Goal: Task Accomplishment & Management: Complete application form

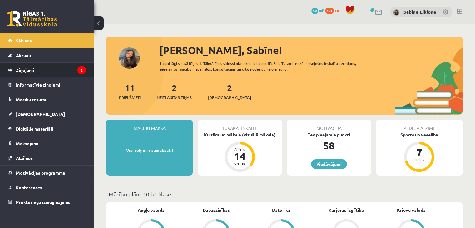
click at [62, 69] on legend "Ziņojumi 2" at bounding box center [51, 70] width 70 height 14
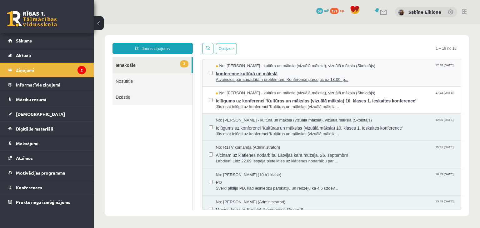
click at [309, 71] on span "konference kultūrā un mākslā" at bounding box center [335, 73] width 239 height 8
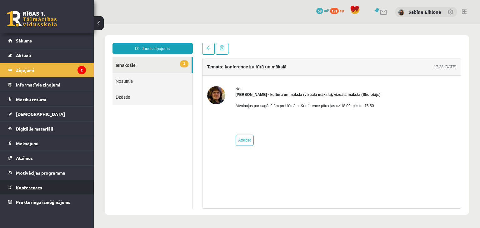
click at [33, 187] on span "Konferences" at bounding box center [29, 188] width 26 height 6
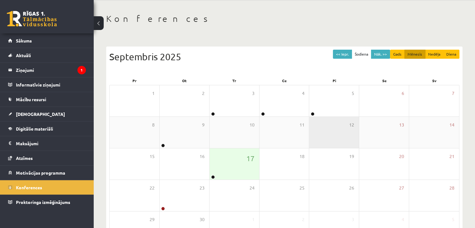
scroll to position [63, 0]
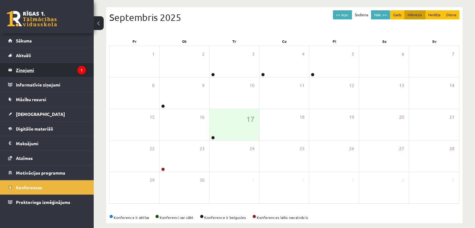
click at [31, 70] on legend "Ziņojumi 1" at bounding box center [51, 70] width 70 height 14
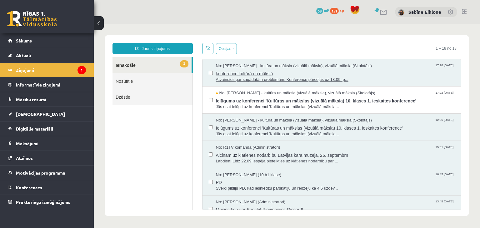
click at [295, 74] on span "konference kultūrā un mākslā" at bounding box center [335, 73] width 239 height 8
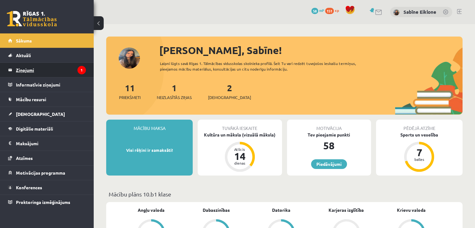
click at [65, 72] on legend "Ziņojumi 1" at bounding box center [51, 70] width 70 height 14
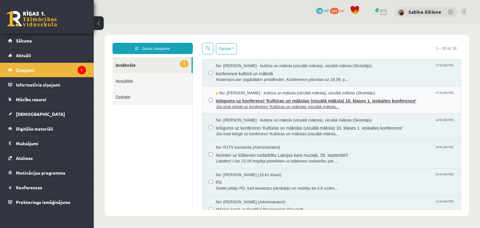
click at [248, 93] on span "No: [PERSON_NAME] - kultūra un māksla (vizuālā māksla), vizuālā māksla (Skolotā…" at bounding box center [295, 93] width 159 height 6
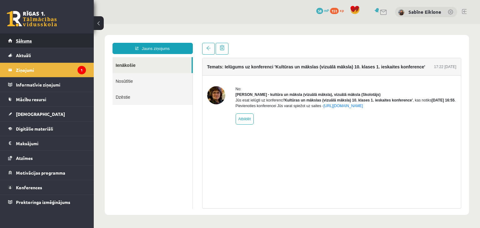
click at [46, 45] on link "Sākums" at bounding box center [47, 40] width 78 height 14
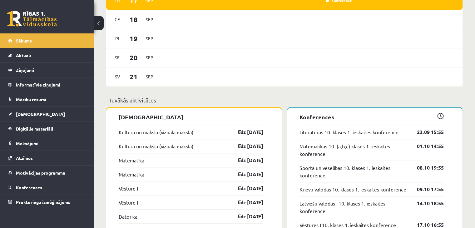
scroll to position [531, 0]
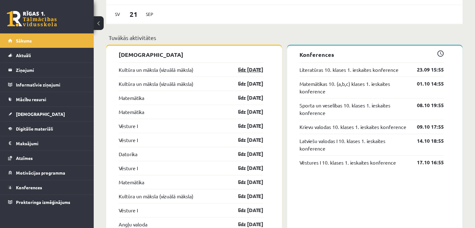
click at [245, 72] on link "līdz 30.09.25" at bounding box center [245, 70] width 36 height 8
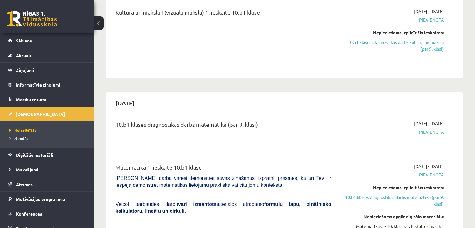
scroll to position [219, 0]
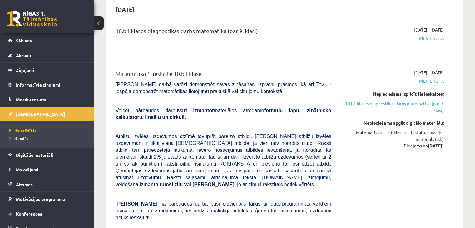
click at [26, 114] on span "[DEMOGRAPHIC_DATA]" at bounding box center [40, 114] width 49 height 6
click at [35, 42] on link "Sākums" at bounding box center [47, 40] width 78 height 14
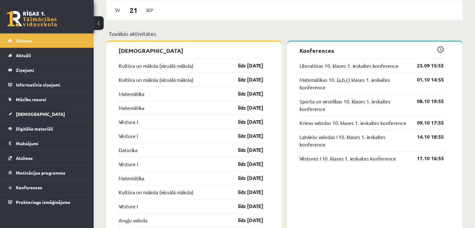
scroll to position [530, 0]
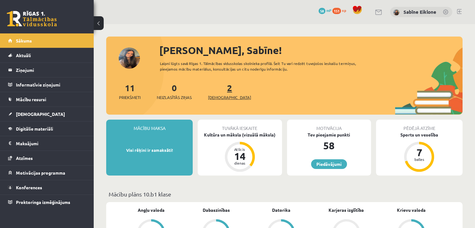
click at [217, 91] on link "2 Ieskaites" at bounding box center [229, 91] width 43 height 18
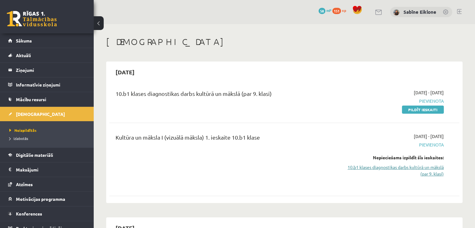
click at [438, 170] on link "10.b1 klases diagnostikas darbs kultūrā un mākslā (par 9. klasi)" at bounding box center [392, 170] width 103 height 13
click at [414, 109] on link "Pildīt ieskaiti" at bounding box center [423, 110] width 42 height 8
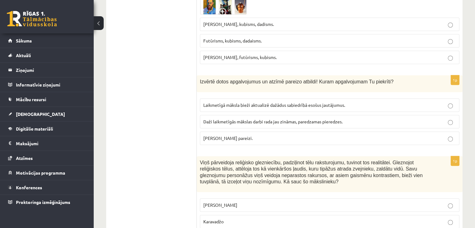
scroll to position [2782, 0]
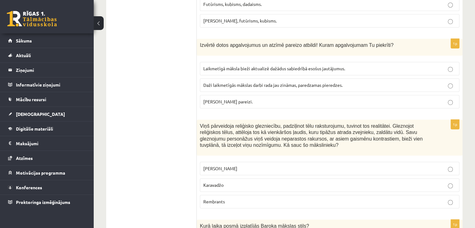
drag, startPoint x: 199, startPoint y: 29, endPoint x: 271, endPoint y: 73, distance: 84.3
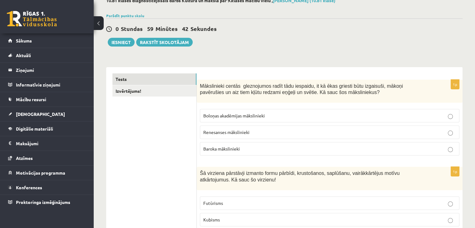
scroll to position [63, 0]
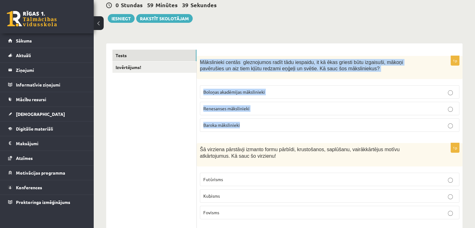
drag, startPoint x: 199, startPoint y: 60, endPoint x: 323, endPoint y: 125, distance: 139.8
click at [323, 125] on div "1p Mākslinieki centās gleznojumos radīt tādu iespaidu, it kā ēkas griesti būtu …" at bounding box center [330, 96] width 266 height 81
copy div "Mākslinieki centās gleznojumos radīt tādu iespaidu, it kā ēkas griesti būtu izg…"
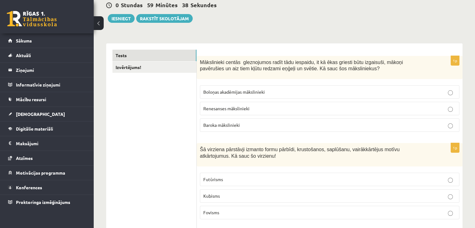
drag, startPoint x: 137, startPoint y: 98, endPoint x: 136, endPoint y: 21, distance: 77.2
click at [242, 124] on p "Baroka mākslinieki" at bounding box center [330, 125] width 253 height 7
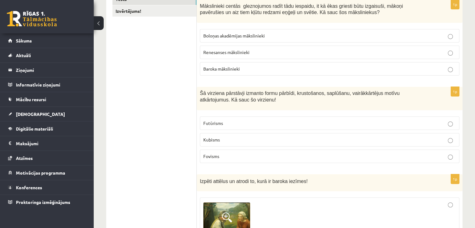
scroll to position [125, 0]
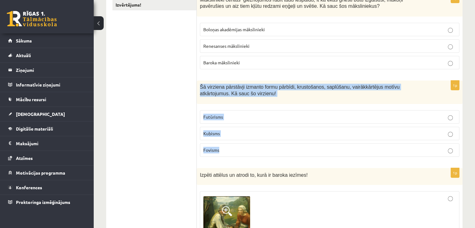
drag, startPoint x: 203, startPoint y: 85, endPoint x: 316, endPoint y: 160, distance: 136.3
click at [316, 160] on div "1p Šā virziena pārstāvji izmanto formu pārbīdi, krustošanos, saplūšanu, vairākk…" at bounding box center [330, 121] width 266 height 81
copy div "Šā virziena pārstāvji izmanto formu pārbīdi, krustošanos, saplūšanu, vairākkārt…"
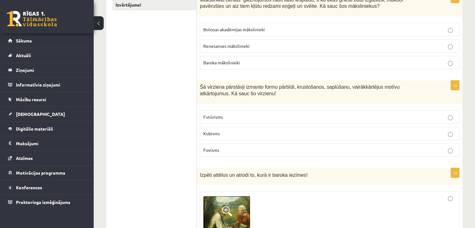
click at [216, 132] on span "Kubisms" at bounding box center [212, 134] width 17 height 6
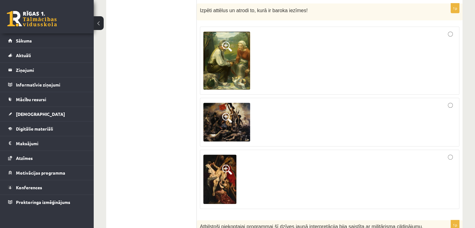
scroll to position [281, 0]
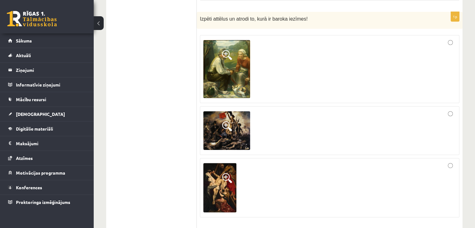
click at [447, 114] on div at bounding box center [330, 131] width 253 height 42
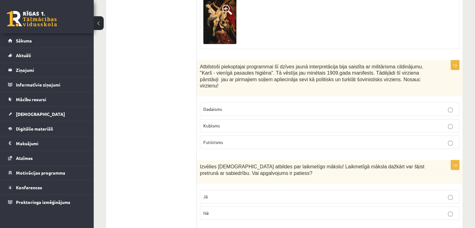
scroll to position [500, 0]
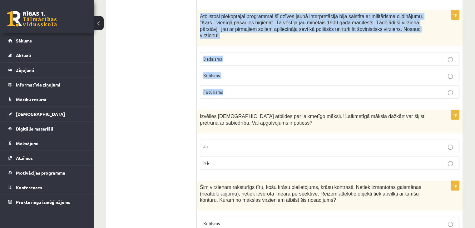
drag, startPoint x: 205, startPoint y: 15, endPoint x: 284, endPoint y: 92, distance: 110.5
click at [284, 92] on div "1p Atbilstoši piekoptajai programmai šī dzīves jaunā interpretācija bija saistī…" at bounding box center [330, 57] width 266 height 94
copy div "Atbilstoši piekoptajai programmai šī dzīves jaunā interpretācija bija saistīta …"
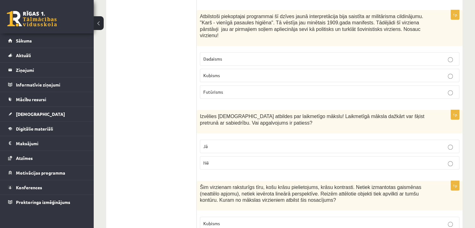
click at [226, 89] on p "Futūrisms" at bounding box center [330, 92] width 253 height 7
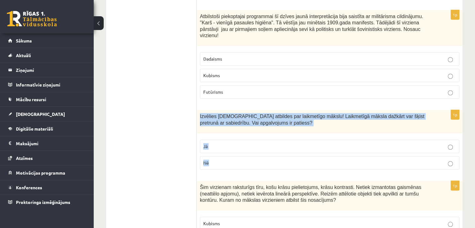
drag, startPoint x: 199, startPoint y: 107, endPoint x: 278, endPoint y: 164, distance: 96.9
click at [276, 161] on div "1p Izvēlies pareizās atbildes par laikmetīgo mākslu! Laikmetīgā māksla dažkārt …" at bounding box center [330, 142] width 266 height 65
copy div "Izvēlies pareizās atbildes par laikmetīgo mākslu! Laikmetīgā māksla dažkārt var…"
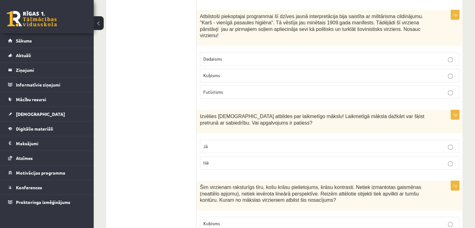
drag, startPoint x: 206, startPoint y: 152, endPoint x: 207, endPoint y: 155, distance: 3.3
click at [206, 160] on span "Nē" at bounding box center [207, 163] width 6 height 6
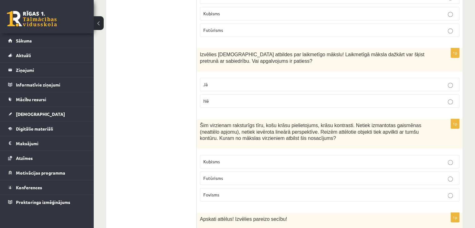
scroll to position [594, 0]
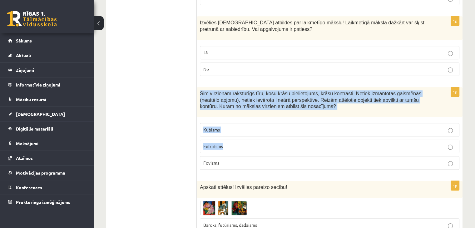
drag, startPoint x: 200, startPoint y: 83, endPoint x: 286, endPoint y: 142, distance: 104.3
click at [286, 142] on div "1p Šim virzienam raksturīgs tīru, košu krāsu pielietojums, krāsu kontrasti. Net…" at bounding box center [330, 131] width 266 height 88
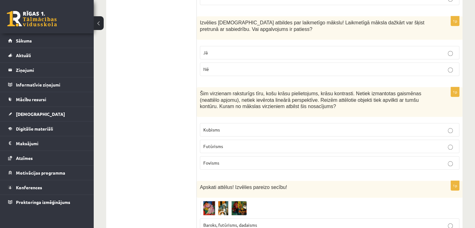
drag, startPoint x: 259, startPoint y: 168, endPoint x: 201, endPoint y: 105, distance: 85.4
click at [201, 105] on div "Šim virzienam raksturīgs tīru, košu krāsu pielietojums, krāsu kontrasti. Netiek…" at bounding box center [330, 102] width 266 height 30
drag, startPoint x: 196, startPoint y: 82, endPoint x: 281, endPoint y: 165, distance: 118.5
drag, startPoint x: 282, startPoint y: 167, endPoint x: 181, endPoint y: 87, distance: 128.6
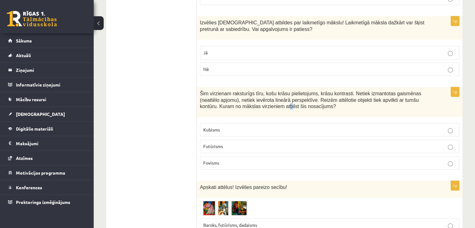
click at [244, 100] on span "Šim virzienam raksturīgs tīru, košu krāsu pielietojums, krāsu kontrasti. Netiek…" at bounding box center [311, 100] width 222 height 18
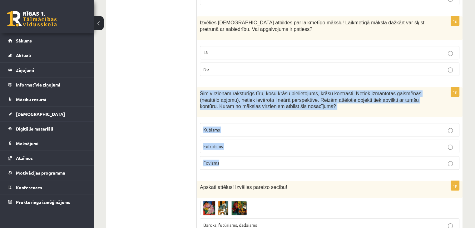
drag, startPoint x: 200, startPoint y: 82, endPoint x: 352, endPoint y: 162, distance: 172.0
click at [353, 161] on div "1p Šim virzienam raksturīgs tīru, košu krāsu pielietojums, krāsu kontrasti. Net…" at bounding box center [330, 131] width 266 height 88
copy div "Šim virzienam raksturīgs tīru, košu krāsu pielietojums, krāsu kontrasti. Netiek…"
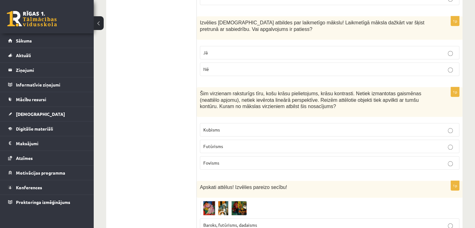
drag, startPoint x: 153, startPoint y: 91, endPoint x: 150, endPoint y: 3, distance: 88.5
click at [225, 160] on p "Fovisms" at bounding box center [330, 163] width 253 height 7
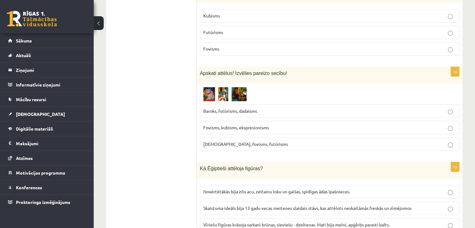
scroll to position [719, 0]
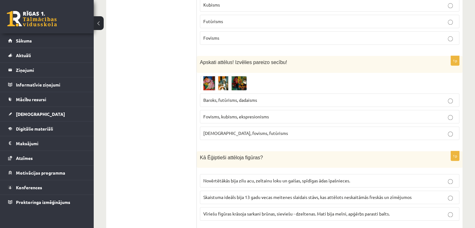
click at [211, 76] on img at bounding box center [223, 83] width 47 height 14
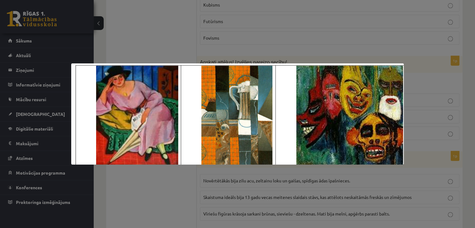
click at [215, 56] on div at bounding box center [237, 114] width 475 height 228
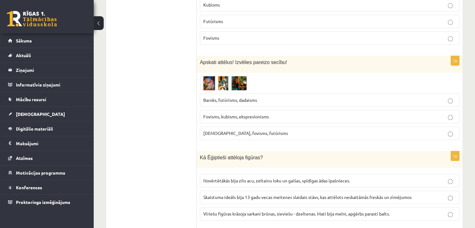
click at [274, 97] on p "Baroks, futūrisms, dadaisms" at bounding box center [330, 100] width 253 height 7
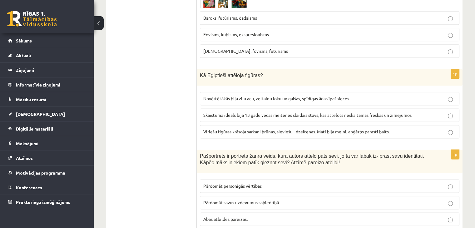
scroll to position [813, 0]
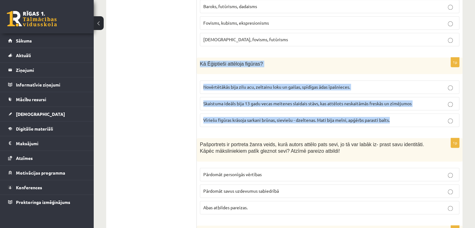
drag, startPoint x: 199, startPoint y: 53, endPoint x: 413, endPoint y: 120, distance: 223.9
click at [413, 120] on div "1p Kā Ēģiptieši attēloja figūras? Novērtētākās bija zilu acu, zeltainu loku un …" at bounding box center [330, 95] width 266 height 75
copy div "Kā Ēģiptieši attēloja figūras? Novērtētākās bija zilu acu, zeltainu loku un gai…"
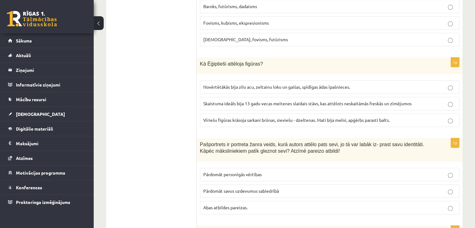
click at [236, 117] on span "Vīriešu figūras krāsoja sarkani brūnas, sieviešu - dzeltenas. Mati bija melni, …" at bounding box center [297, 120] width 187 height 6
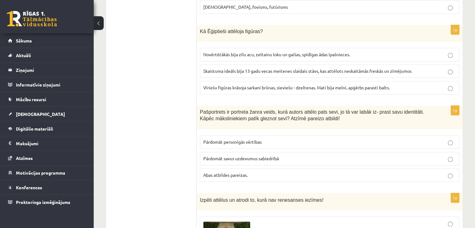
scroll to position [875, 0]
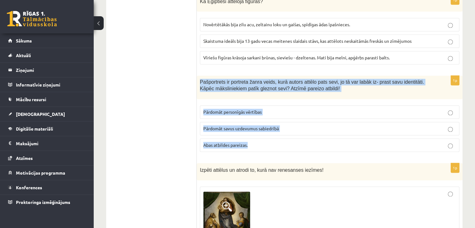
drag, startPoint x: 199, startPoint y: 69, endPoint x: 348, endPoint y: 147, distance: 167.6
click at [349, 144] on div "1p Pašportrets ir portreta žanra veids, kurā autors attēlo pats sevi, jo tā var…" at bounding box center [330, 116] width 266 height 81
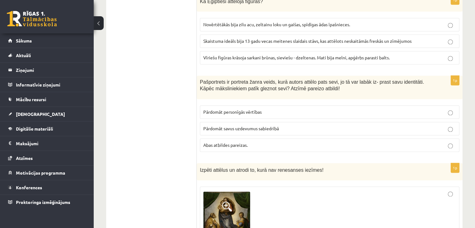
drag, startPoint x: 347, startPoint y: 148, endPoint x: 195, endPoint y: 79, distance: 167.0
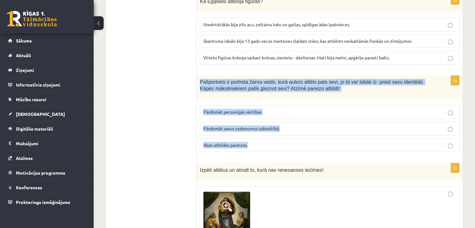
drag, startPoint x: 200, startPoint y: 70, endPoint x: 336, endPoint y: 133, distance: 149.4
click at [336, 133] on div "1p Pašportrets ir portreta žanra veids, kurā autors attēlo pats sevi, jo tā var…" at bounding box center [330, 116] width 266 height 81
copy div "Pašportrets ir portreta žanra veids, kurā autors attēlo pats sevi, jo tā var la…"
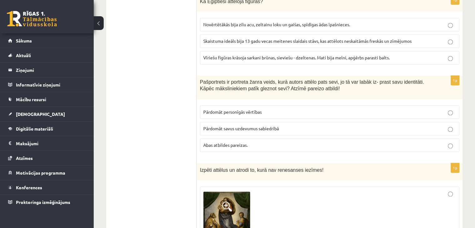
click at [297, 142] on p "Abas atbildes pareizas." at bounding box center [330, 145] width 253 height 7
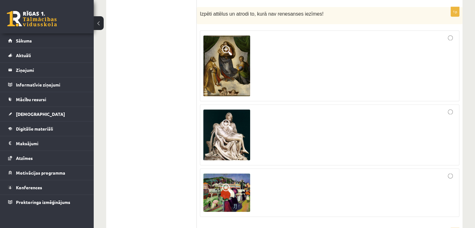
scroll to position [1020, 0]
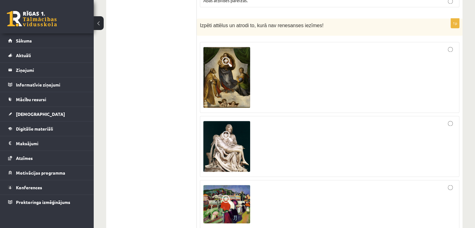
click at [451, 119] on div at bounding box center [330, 146] width 253 height 54
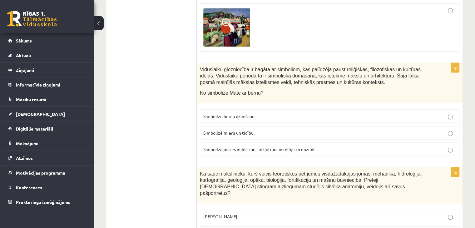
scroll to position [1208, 0]
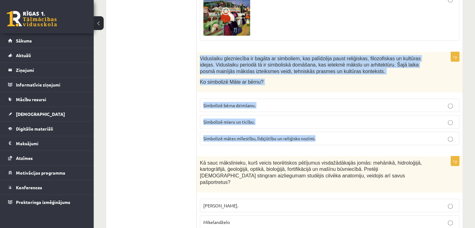
drag, startPoint x: 199, startPoint y: 46, endPoint x: 367, endPoint y: 132, distance: 188.9
click at [367, 132] on div "1p Viduslaiku glezniecība ir bagāta ar simboliem, kas palīdzēja paust reliģiska…" at bounding box center [330, 101] width 266 height 98
copy div "Viduslaiku glezniecība ir bagāta ar simboliem, kas palīdzēja paust reliģiskas, …"
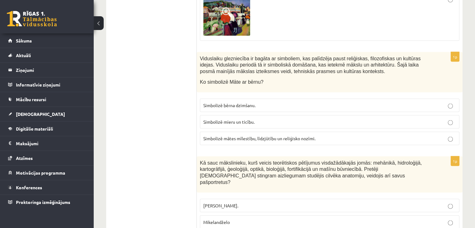
click at [240, 136] on span "Simbolizē mātes mīlestību, līdzjūtību un reliģisko nozīmi." at bounding box center [260, 139] width 112 height 6
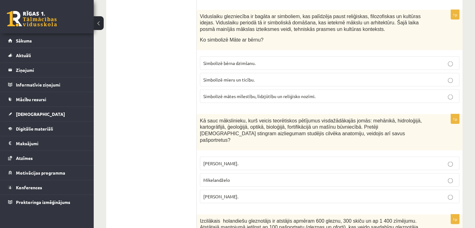
scroll to position [1301, 0]
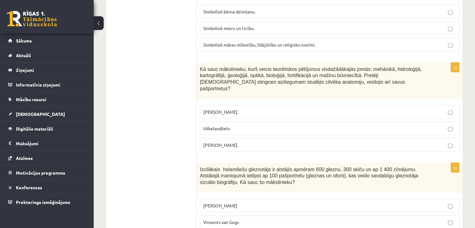
drag, startPoint x: 198, startPoint y: 56, endPoint x: 417, endPoint y: 139, distance: 234.3
click at [411, 138] on div "1p Kā sauc mākslinieku, kurš veicis teorētiskos pētījumus visdažādākajās jomās:…" at bounding box center [330, 110] width 266 height 94
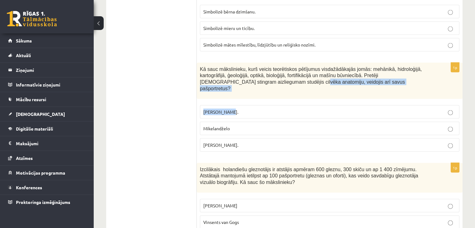
drag, startPoint x: 419, startPoint y: 139, endPoint x: 227, endPoint y: 82, distance: 201.0
click at [227, 82] on div "1p Kā sauc mākslinieku, kurš veicis teorētiskos pētījumus visdažādākajās jomās:…" at bounding box center [330, 110] width 266 height 94
drag, startPoint x: 199, startPoint y: 56, endPoint x: 405, endPoint y: 131, distance: 219.1
click at [405, 131] on div "1p Kā sauc mākslinieku, kurš veicis teorētiskos pētījumus visdažādākajās jomās:…" at bounding box center [330, 110] width 266 height 94
copy div "Kā sauc mākslinieku, kurš veicis teorētiskos pētījumus visdažādākajās jomās: me…"
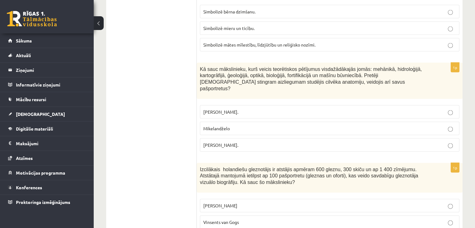
drag, startPoint x: 183, startPoint y: 104, endPoint x: 179, endPoint y: 105, distance: 3.7
click at [262, 142] on p "Leonardo da Vinči." at bounding box center [330, 145] width 253 height 7
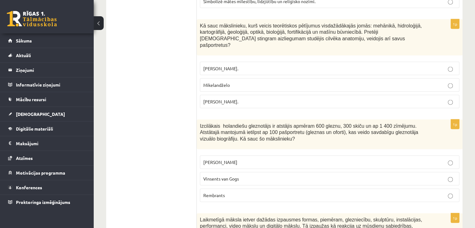
scroll to position [1395, 0]
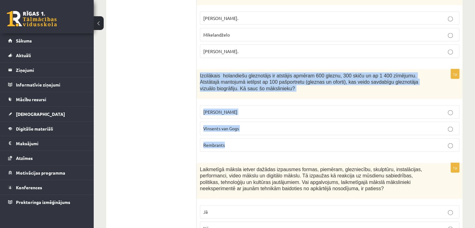
drag, startPoint x: 197, startPoint y: 54, endPoint x: 348, endPoint y: 137, distance: 172.2
click at [348, 137] on div "1p Izcilākais holandiešu gleznotājs ir atstājis apmēram 600 gleznu, 300 skiču u…" at bounding box center [330, 113] width 266 height 88
copy div "Izcilākais holandiešu gleznotājs ir atstājis apmēram 600 gleznu, 300 skiču un a…"
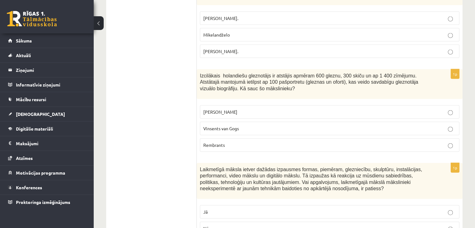
drag, startPoint x: 160, startPoint y: 71, endPoint x: 160, endPoint y: 68, distance: 3.5
click at [160, 68] on ul "Tests Izvērtējums!" at bounding box center [155, 199] width 84 height 2964
click at [283, 142] on p "Rembrants" at bounding box center [330, 145] width 253 height 7
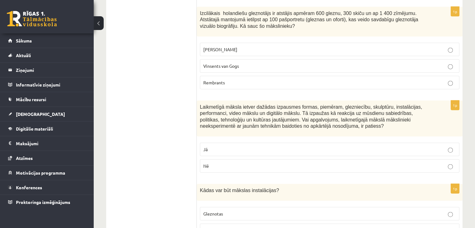
scroll to position [1489, 0]
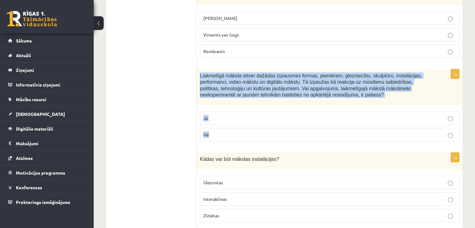
drag, startPoint x: 198, startPoint y: 54, endPoint x: 396, endPoint y: 125, distance: 210.7
click at [396, 125] on div "1p Laikmetīgā māksla ietver dažādas izpausmes formas, piemēram, glezniecību, sk…" at bounding box center [330, 108] width 266 height 78
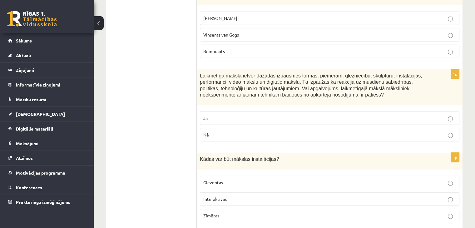
drag, startPoint x: 174, startPoint y: 68, endPoint x: 158, endPoint y: 7, distance: 63.8
click at [174, 67] on ul "Tests Izvērtējums!" at bounding box center [155, 105] width 84 height 2964
click at [221, 112] on label "Jā" at bounding box center [330, 118] width 260 height 13
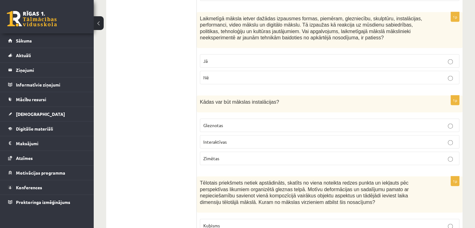
scroll to position [1542, 0]
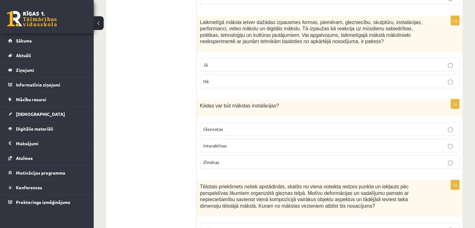
drag, startPoint x: 196, startPoint y: 84, endPoint x: 307, endPoint y: 119, distance: 116.5
click at [307, 119] on div "**********" at bounding box center [284, 52] width 357 height 2977
click at [306, 99] on div "Kādas var būt mākslas instalācijas?" at bounding box center [330, 107] width 266 height 17
drag, startPoint x: 201, startPoint y: 88, endPoint x: 350, endPoint y: 151, distance: 162.2
click at [350, 151] on div "1p Kādas var būt mākslas instalācijas? Gleznotas Interaktīvas Zīmētas" at bounding box center [330, 136] width 266 height 75
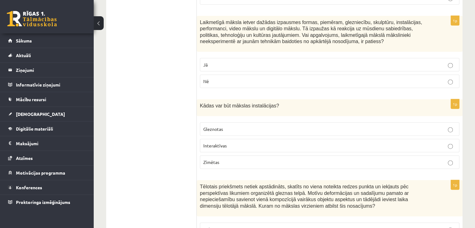
drag, startPoint x: 152, startPoint y: 70, endPoint x: 176, endPoint y: 8, distance: 66.5
click at [152, 69] on ul "Tests Izvērtējums!" at bounding box center [155, 52] width 84 height 2964
click at [260, 143] on p "Interaktīvas" at bounding box center [330, 146] width 253 height 7
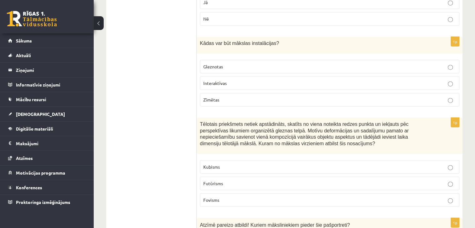
scroll to position [1636, 0]
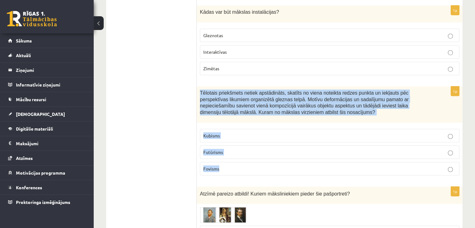
drag, startPoint x: 198, startPoint y: 73, endPoint x: 420, endPoint y: 160, distance: 239.2
click at [420, 160] on div "1p Tēlotais priekšmets netiek apstādināts, skatīts no viena noteikta redzes pun…" at bounding box center [330, 134] width 266 height 94
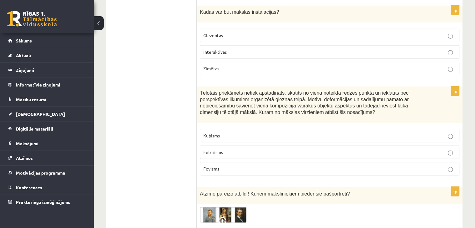
drag, startPoint x: 136, startPoint y: 27, endPoint x: 130, endPoint y: 3, distance: 25.3
click at [228, 133] on p "Kubisms" at bounding box center [330, 136] width 253 height 7
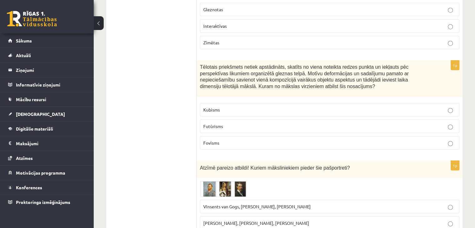
scroll to position [1730, 0]
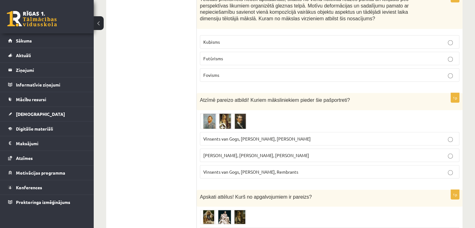
click at [238, 153] on span "Pablo Pikaso, Leonardo da Vinči, Miervaldis Polis" at bounding box center [257, 156] width 106 height 6
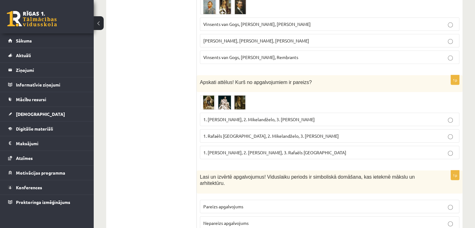
scroll to position [1855, 0]
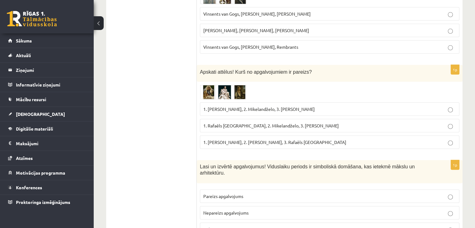
click at [241, 139] on span "1. Albrehts Dīrers, 2. Leonardo da Vinči, 3. Rafaēls Sancio da Urbīno" at bounding box center [275, 142] width 143 height 6
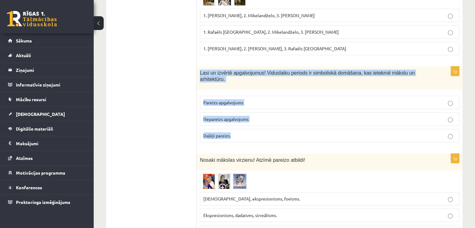
drag, startPoint x: 199, startPoint y: 52, endPoint x: 373, endPoint y: 120, distance: 187.0
click at [370, 119] on div "1p Lasi un izvērtē apgalvojumus! Viduslaiku periods ir simboliskā domāšana, kas…" at bounding box center [330, 107] width 266 height 81
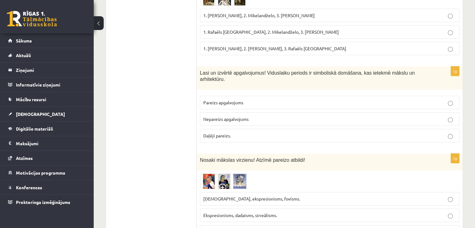
click at [219, 100] on span "Pareizs apgalvojums" at bounding box center [224, 103] width 40 height 6
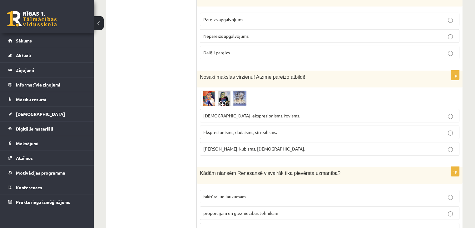
scroll to position [2043, 0]
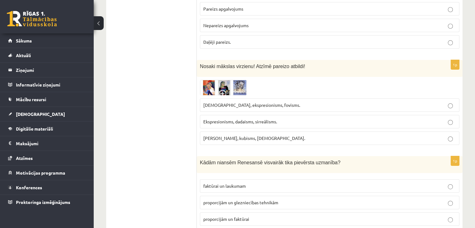
click at [246, 102] on span "Sirreālisms, ekspresionisms, fovisms." at bounding box center [252, 105] width 97 height 6
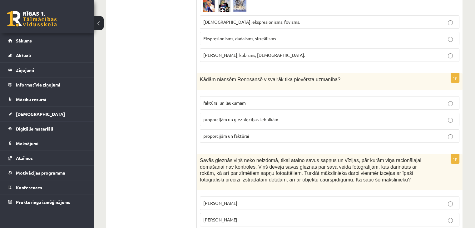
scroll to position [2136, 0]
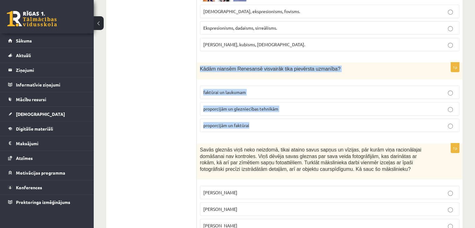
drag, startPoint x: 199, startPoint y: 40, endPoint x: 293, endPoint y: 107, distance: 115.1
click at [293, 107] on div "1p Kādām niansēm Renesansē visvairāk tika pievērsta uzmanība? faktūrai un lauku…" at bounding box center [330, 100] width 266 height 75
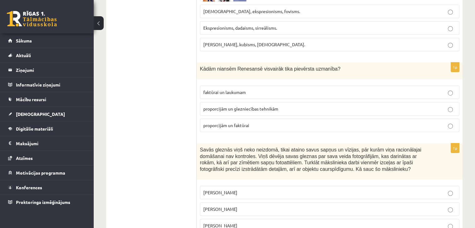
click at [271, 106] on span "proporcijām un glezniecības tehnikām" at bounding box center [241, 109] width 75 height 6
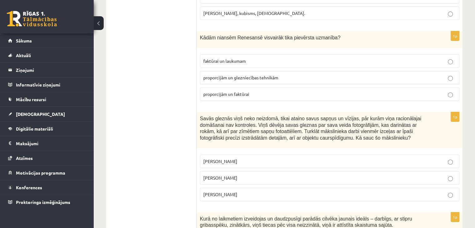
scroll to position [2199, 0]
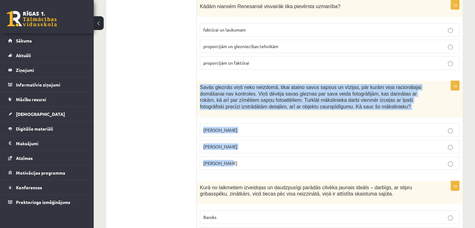
drag, startPoint x: 198, startPoint y: 57, endPoint x: 355, endPoint y: 143, distance: 179.4
click at [355, 143] on div "1p Savās gleznās viņš neko neizdomā, tikai ataino savus sapņus un vīzijas, pār …" at bounding box center [330, 128] width 266 height 94
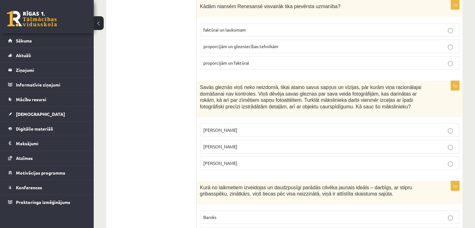
click at [233, 143] on p "Salvadors Dalī" at bounding box center [330, 146] width 253 height 7
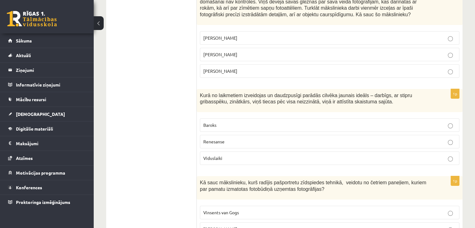
scroll to position [2293, 0]
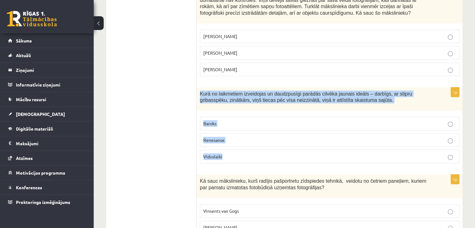
drag, startPoint x: 198, startPoint y: 64, endPoint x: 365, endPoint y: 135, distance: 182.0
click at [365, 135] on div "1p Kurā no laikmetiem izveidojas un daudzpusīgi parādās cilvēka jaunais ideāls …" at bounding box center [330, 128] width 266 height 81
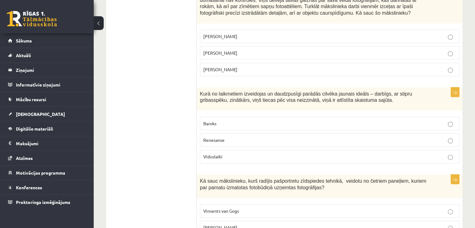
click at [243, 133] on label "Renesanse" at bounding box center [330, 139] width 260 height 13
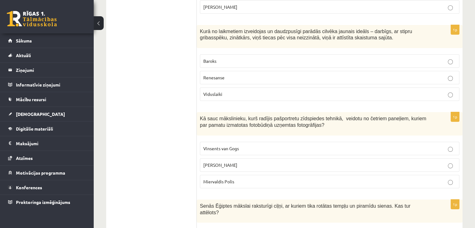
scroll to position [2386, 0]
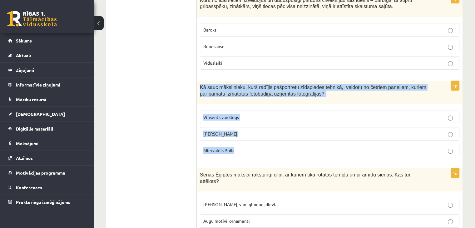
drag, startPoint x: 198, startPoint y: 55, endPoint x: 331, endPoint y: 128, distance: 152.2
click at [331, 128] on div "1p Kā sauc mākslinieku, kurš radījis pašportretu zīdspiedes tehnikā, veidotu no…" at bounding box center [330, 121] width 266 height 81
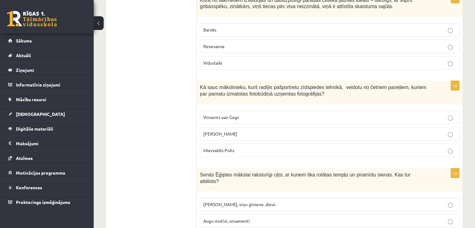
click at [221, 148] on span "Miervaldis Polis" at bounding box center [219, 151] width 31 height 6
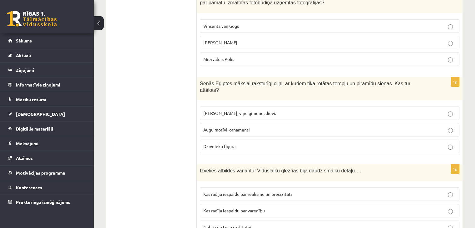
scroll to position [2480, 0]
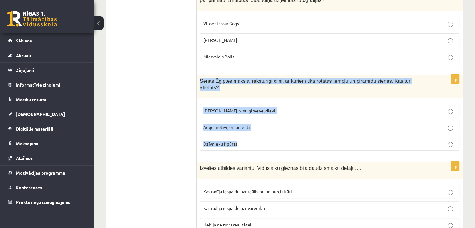
drag, startPoint x: 197, startPoint y: 48, endPoint x: 343, endPoint y: 115, distance: 160.6
click at [343, 115] on div "1p Senās Ēģiptes mākslai raksturīgi ciļņi, ar kuriem tika rotātas tempļu un pir…" at bounding box center [330, 115] width 266 height 81
click at [220, 108] on span "Faraoni, viņu ģimene, dievi." at bounding box center [240, 111] width 73 height 6
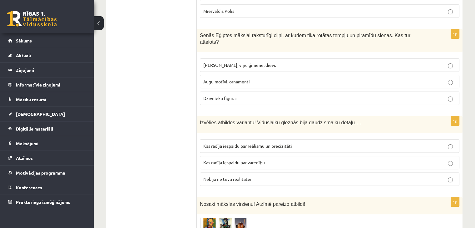
scroll to position [2574, 0]
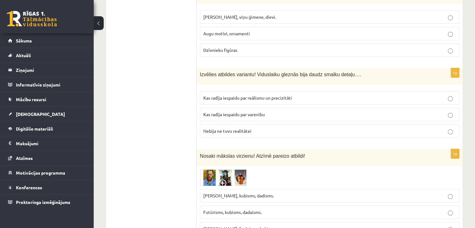
click at [243, 209] on span "Futūrisms, kubisms, dadaisms." at bounding box center [233, 212] width 58 height 6
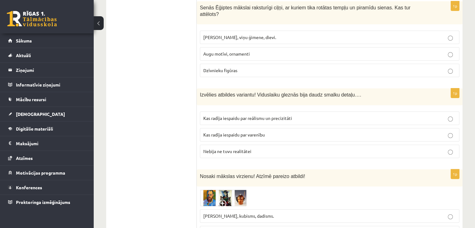
scroll to position [2543, 0]
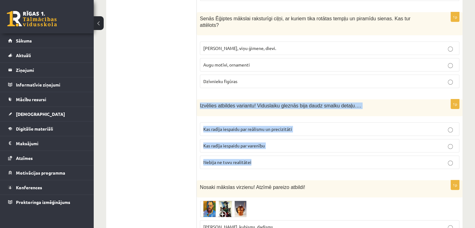
drag, startPoint x: 197, startPoint y: 65, endPoint x: 385, endPoint y: 138, distance: 201.6
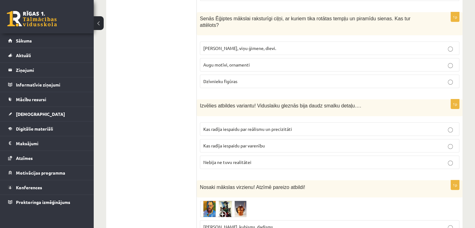
drag, startPoint x: 385, startPoint y: 139, endPoint x: 245, endPoint y: 62, distance: 159.6
click at [269, 103] on span "Izvēlies atbildes variantu! Viduslaiku gleznās bija daudz smalku detaļu…." at bounding box center [280, 105] width 161 height 5
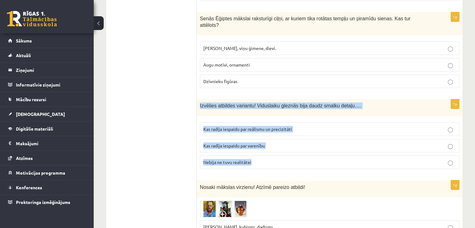
drag, startPoint x: 199, startPoint y: 68, endPoint x: 376, endPoint y: 133, distance: 189.5
click at [376, 133] on div "1p Izvēlies atbildes variantu! Viduslaiku gleznās bija daudz smalku detaļu…. Ka…" at bounding box center [330, 136] width 266 height 75
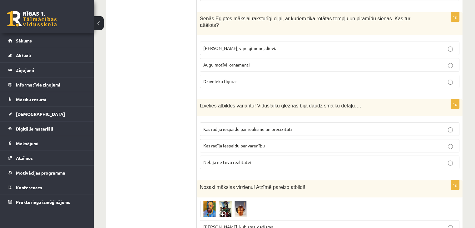
drag, startPoint x: 365, startPoint y: 139, endPoint x: 221, endPoint y: 69, distance: 160.2
click at [252, 99] on div "1p Izvēlies atbildes variantu! Viduslaiku gleznās bija daudz smalku detaļu…. Ka…" at bounding box center [330, 136] width 266 height 75
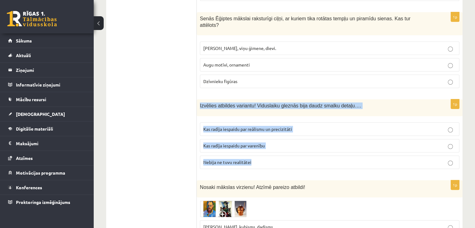
drag, startPoint x: 199, startPoint y: 68, endPoint x: 384, endPoint y: 133, distance: 196.4
click at [384, 133] on div "1p Izvēlies atbildes variantu! Viduslaiku gleznās bija daudz smalku detaļu…. Ka…" at bounding box center [330, 136] width 266 height 75
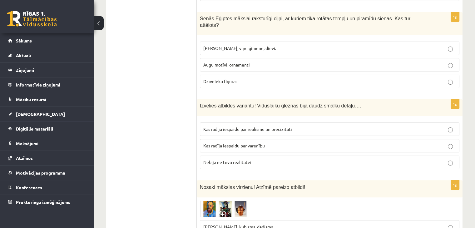
click at [242, 126] on span "Kas radīja iespaidu par reālismu un precizitāti" at bounding box center [248, 129] width 89 height 6
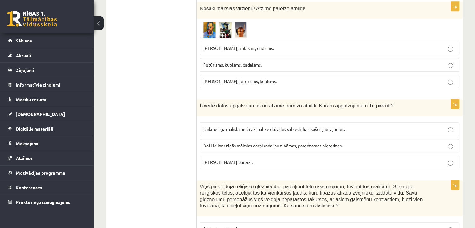
scroll to position [2730, 0]
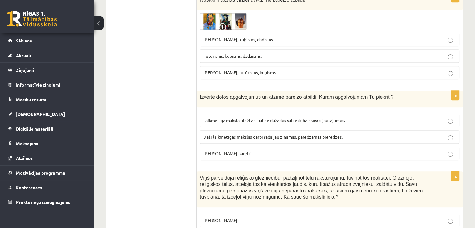
drag, startPoint x: 199, startPoint y: 59, endPoint x: 421, endPoint y: 125, distance: 231.6
click at [421, 125] on div "1p Izvērtē dotos apgalvojumus un atzīmē pareizo atbildi! Kuram apgalvojumam Tu …" at bounding box center [330, 128] width 266 height 75
click at [214, 118] on span "Laikmetīgā māksla bieži aktualizē dažādus sabiedrībā esošus jautājumus." at bounding box center [275, 121] width 142 height 6
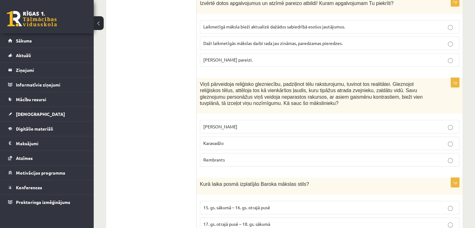
scroll to position [2829, 0]
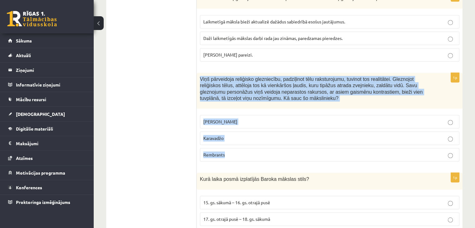
drag, startPoint x: 200, startPoint y: 40, endPoint x: 396, endPoint y: 126, distance: 213.5
click at [398, 125] on div "1p Viņš pārveidoja reliģisko glezniecību, padziļinot tēlu raksturojumu, tuvinot…" at bounding box center [330, 120] width 266 height 94
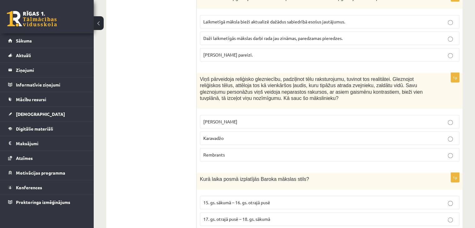
drag, startPoint x: 395, startPoint y: 130, endPoint x: 238, endPoint y: 50, distance: 176.3
click at [238, 77] on span "Viņš pārveidoja reliģisko glezniecību, padziļinot tēlu raksturojumu, tuvinot to…" at bounding box center [311, 89] width 223 height 25
drag, startPoint x: 196, startPoint y: 38, endPoint x: 400, endPoint y: 83, distance: 208.3
click at [398, 115] on label "Leonardo da Vinči" at bounding box center [330, 121] width 260 height 13
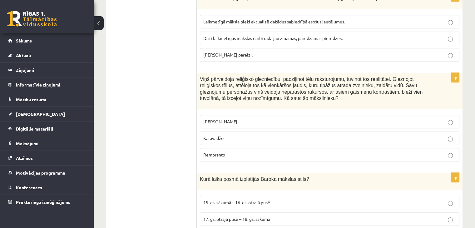
click at [242, 200] on span "15. gs. sākumā – 16. gs. otrajā pusē" at bounding box center [237, 203] width 67 height 6
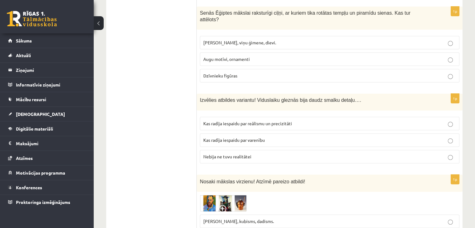
scroll to position [2548, 0]
click at [239, 196] on img at bounding box center [223, 204] width 47 height 17
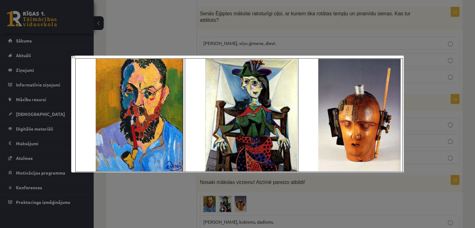
click at [298, 39] on div at bounding box center [237, 114] width 475 height 228
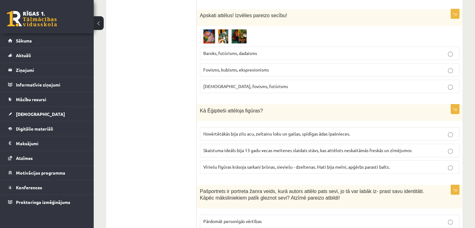
scroll to position [672, 0]
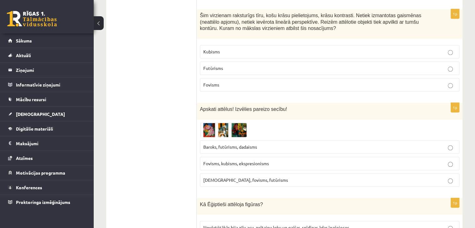
click at [239, 123] on img at bounding box center [223, 130] width 47 height 14
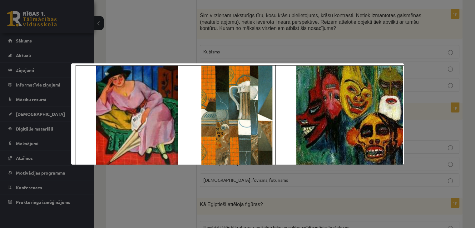
click at [244, 191] on div at bounding box center [237, 114] width 475 height 228
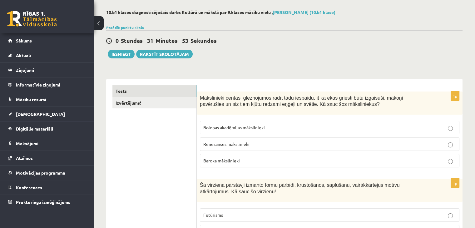
scroll to position [0, 0]
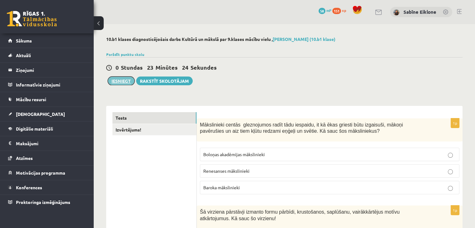
click at [119, 80] on button "Iesniegt" at bounding box center [121, 81] width 27 height 9
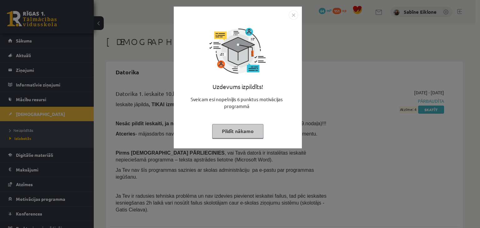
click at [255, 132] on button "Pildīt nākamo" at bounding box center [237, 131] width 51 height 14
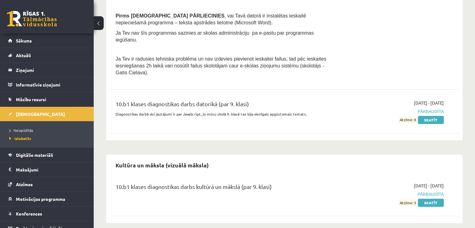
scroll to position [138, 0]
click at [29, 114] on span "[DEMOGRAPHIC_DATA]" at bounding box center [40, 114] width 49 height 6
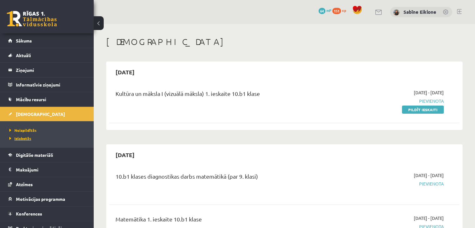
click at [28, 138] on span "Izlabotās" at bounding box center [20, 138] width 22 height 5
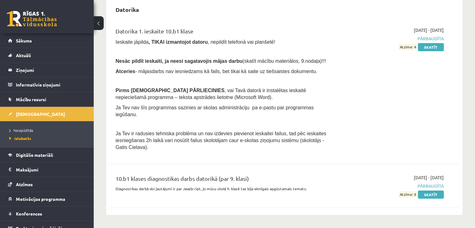
scroll to position [138, 0]
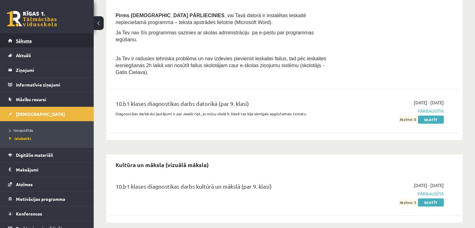
click at [32, 38] on link "Sākums" at bounding box center [47, 40] width 78 height 14
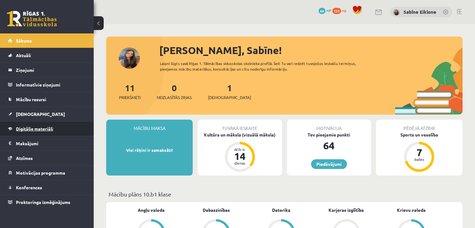
click at [36, 127] on span "Digitālie materiāli" at bounding box center [34, 129] width 37 height 6
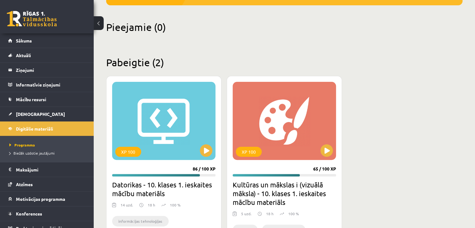
scroll to position [188, 0]
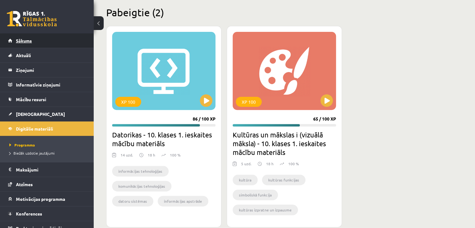
click at [31, 41] on span "Sākums" at bounding box center [24, 41] width 16 height 6
